Goal: Information Seeking & Learning: Learn about a topic

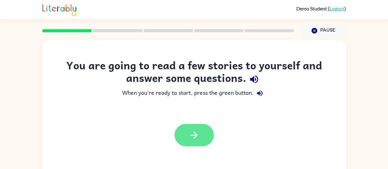
click at [192, 139] on icon "button" at bounding box center [194, 135] width 11 height 11
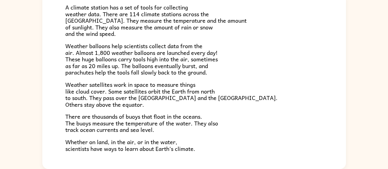
scroll to position [172, 0]
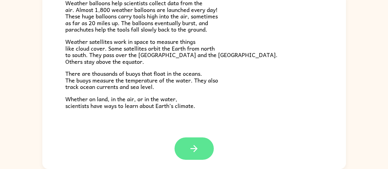
click at [191, 154] on icon "button" at bounding box center [194, 148] width 11 height 11
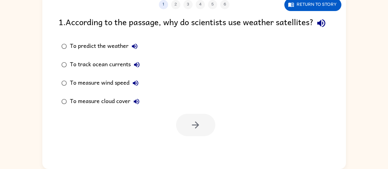
scroll to position [0, 0]
click at [121, 71] on div "To track ocean currents" at bounding box center [106, 65] width 73 height 12
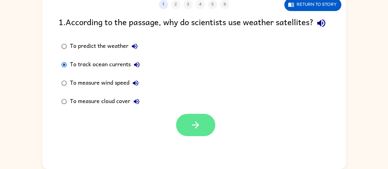
click at [199, 130] on icon "button" at bounding box center [195, 125] width 11 height 11
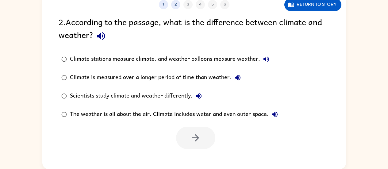
click at [145, 95] on div "Scientists study climate and weather differently." at bounding box center [137, 96] width 135 height 12
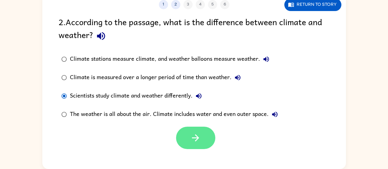
click at [208, 140] on button "button" at bounding box center [195, 138] width 39 height 22
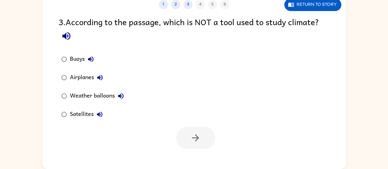
click at [115, 55] on label "Buoys" at bounding box center [92, 59] width 75 height 18
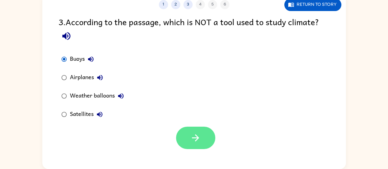
click at [195, 135] on icon "button" at bounding box center [195, 138] width 11 height 11
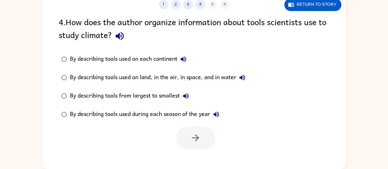
click at [143, 112] on div "By describing tools used during each season of the year" at bounding box center [146, 114] width 153 height 12
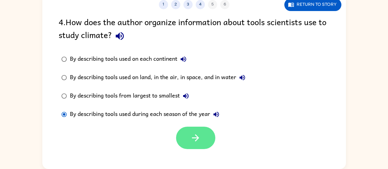
click at [199, 141] on icon "button" at bounding box center [195, 138] width 11 height 11
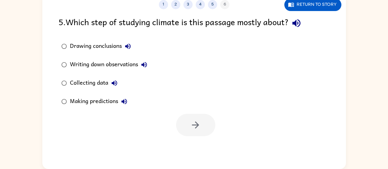
click at [116, 48] on div "Drawing conclusions" at bounding box center [102, 46] width 64 height 12
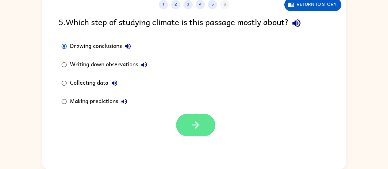
click at [193, 121] on icon "button" at bounding box center [195, 125] width 11 height 11
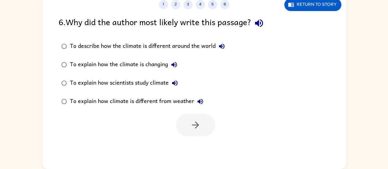
click at [153, 83] on div "To explain how scientists study climate" at bounding box center [125, 83] width 111 height 12
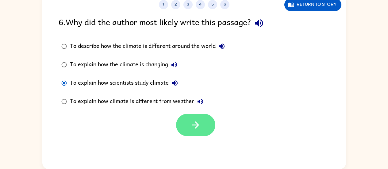
click at [193, 126] on icon "button" at bounding box center [195, 125] width 11 height 11
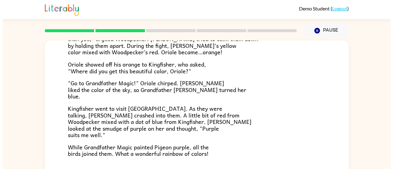
scroll to position [158, 0]
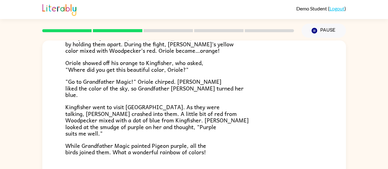
click at [337, 9] on link "Logout" at bounding box center [337, 9] width 15 height 6
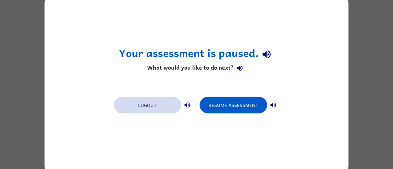
click at [161, 108] on button "Logout" at bounding box center [148, 105] width 68 height 17
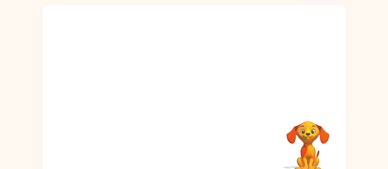
scroll to position [36, 0]
click at [123, 77] on video "Your browser must support playing .mp4 files to use Literably. Please try using…" at bounding box center [194, 56] width 304 height 103
click at [125, 82] on video "Your browser must support playing .mp4 files to use Literably. Please try using…" at bounding box center [194, 56] width 304 height 103
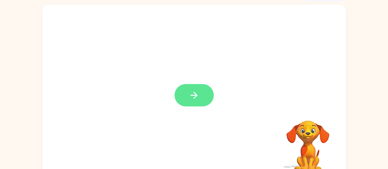
click at [196, 94] on icon "button" at bounding box center [194, 95] width 11 height 11
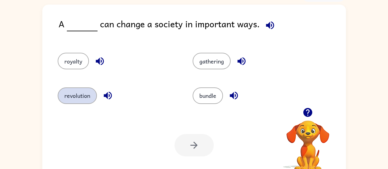
click at [74, 96] on button "revolution" at bounding box center [77, 95] width 39 height 17
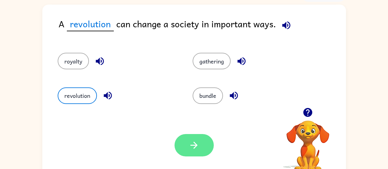
click at [207, 145] on button "button" at bounding box center [194, 145] width 39 height 22
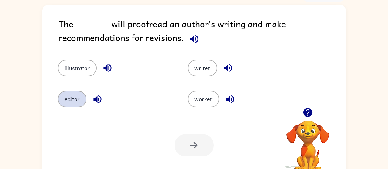
click at [69, 101] on button "editor" at bounding box center [72, 99] width 29 height 17
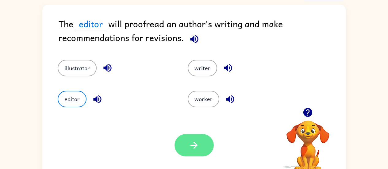
click at [192, 141] on icon "button" at bounding box center [194, 145] width 11 height 11
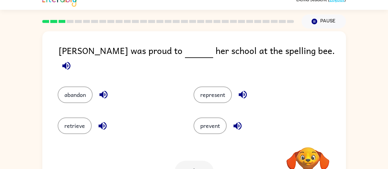
scroll to position [9, 0]
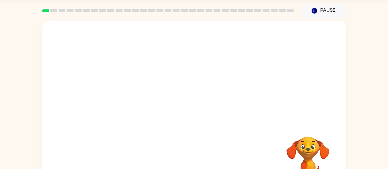
scroll to position [47, 0]
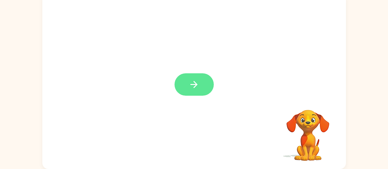
click at [189, 85] on icon "button" at bounding box center [194, 84] width 11 height 11
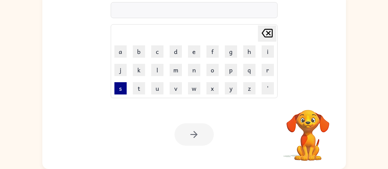
click at [117, 91] on button "s" at bounding box center [120, 88] width 12 height 12
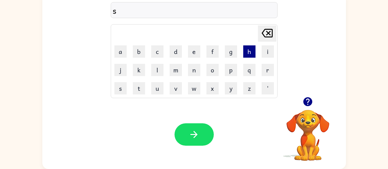
click at [246, 48] on button "h" at bounding box center [249, 51] width 12 height 12
type button "h"
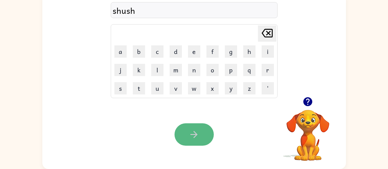
click at [203, 127] on button "button" at bounding box center [194, 134] width 39 height 22
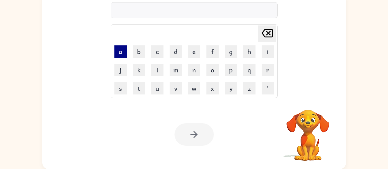
click at [121, 50] on button "a" at bounding box center [120, 51] width 12 height 12
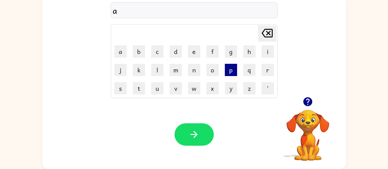
click at [234, 72] on button "p" at bounding box center [231, 70] width 12 height 12
type button "p"
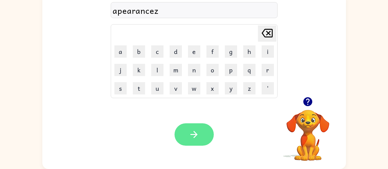
click at [184, 133] on button "button" at bounding box center [194, 134] width 39 height 22
